Goal: Task Accomplishment & Management: Manage account settings

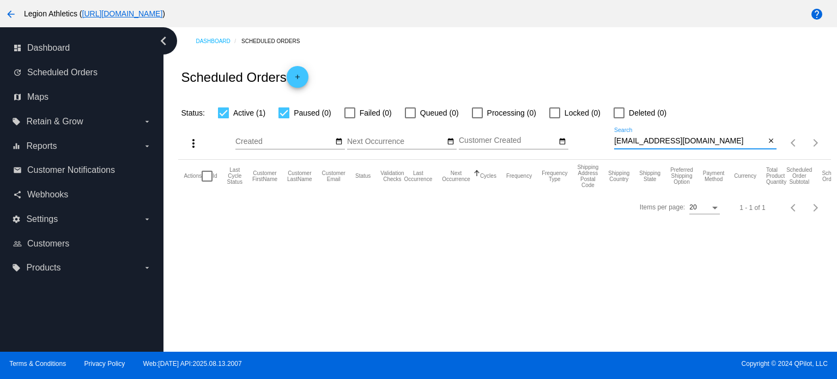
drag, startPoint x: 711, startPoint y: 141, endPoint x: 614, endPoint y: 148, distance: 97.3
click at [608, 150] on div "more_vert Aug Jan Feb Mar [DATE]" at bounding box center [504, 139] width 653 height 40
paste input "[PERSON_NAME].dixon81"
type input "[PERSON_NAME][EMAIL_ADDRESS][DOMAIN_NAME]"
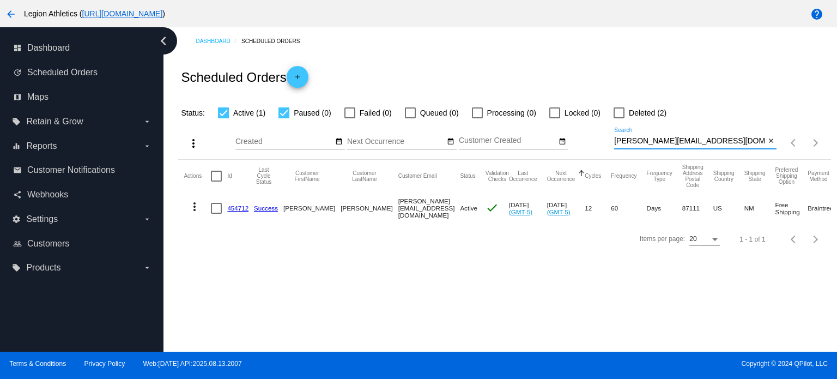
click at [243, 209] on link "454712" at bounding box center [237, 207] width 21 height 7
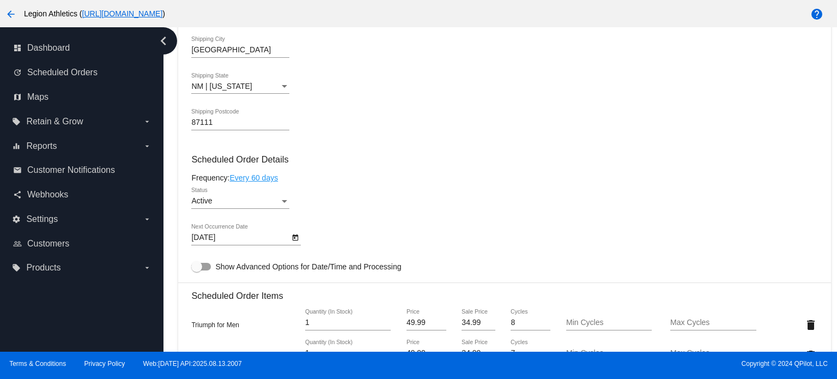
scroll to position [654, 0]
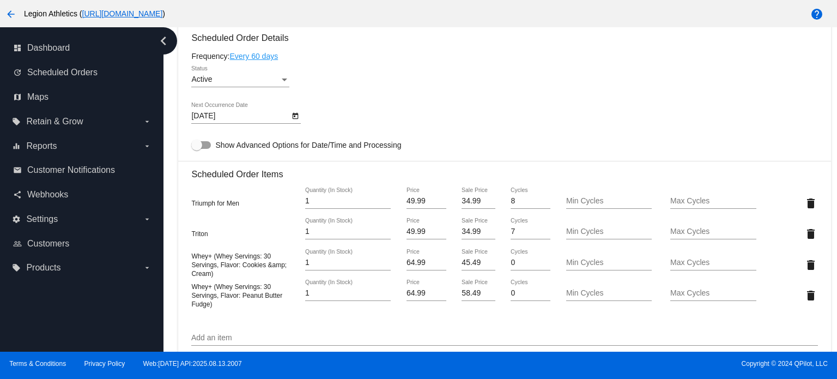
click at [464, 294] on input "58.49" at bounding box center [478, 293] width 33 height 9
type input "45.49"
click at [423, 321] on mat-card "Customer 303820: MARSHALL DIXON [EMAIL_ADDRESS][DOMAIN_NAME] Customer Shipping …" at bounding box center [504, 223] width 653 height 1182
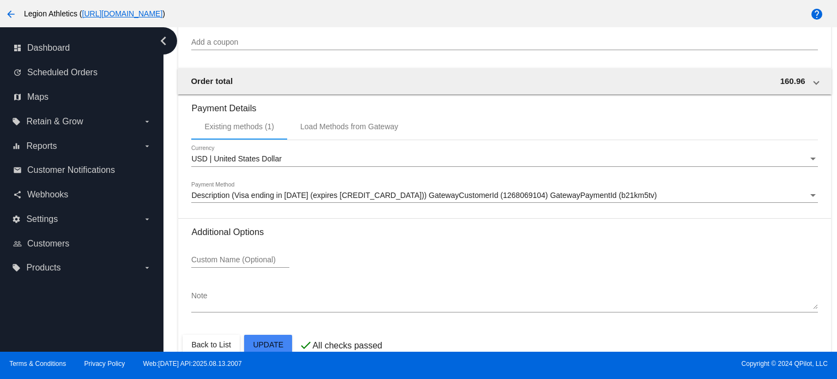
scroll to position [1121, 0]
